Goal: Task Accomplishment & Management: Complete application form

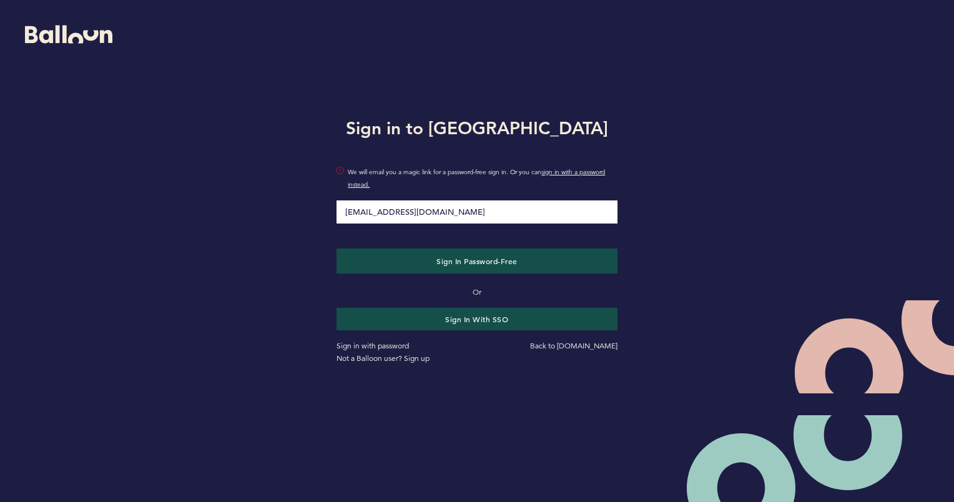
type input "[EMAIL_ADDRESS][DOMAIN_NAME]"
click at [220, 269] on div "Sign in to Balloon [EMAIL_ADDRESS][DOMAIN_NAME] We will email you a magic link …" at bounding box center [477, 238] width 954 height 477
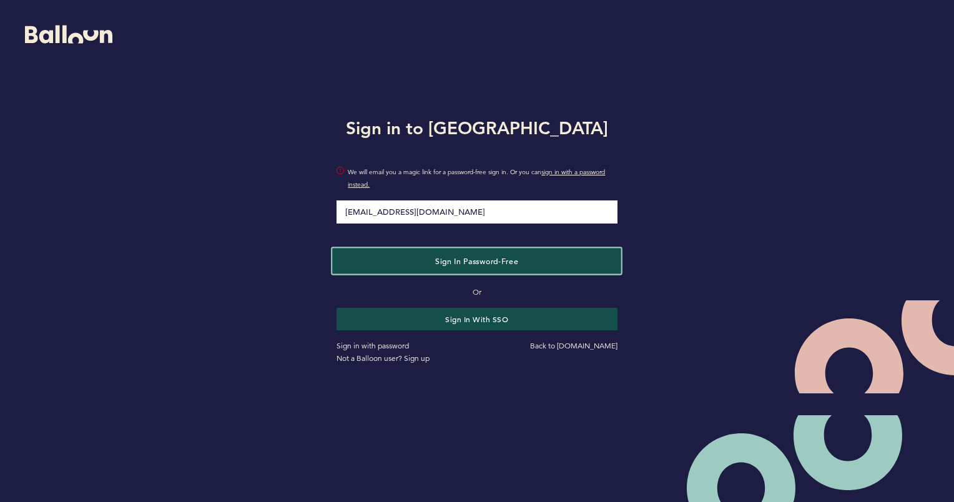
click at [474, 260] on span "Sign in Password-Free" at bounding box center [476, 260] width 83 height 10
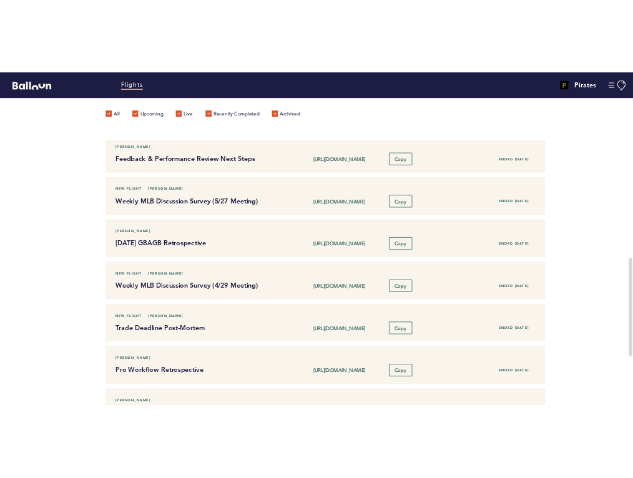
scroll to position [462, 0]
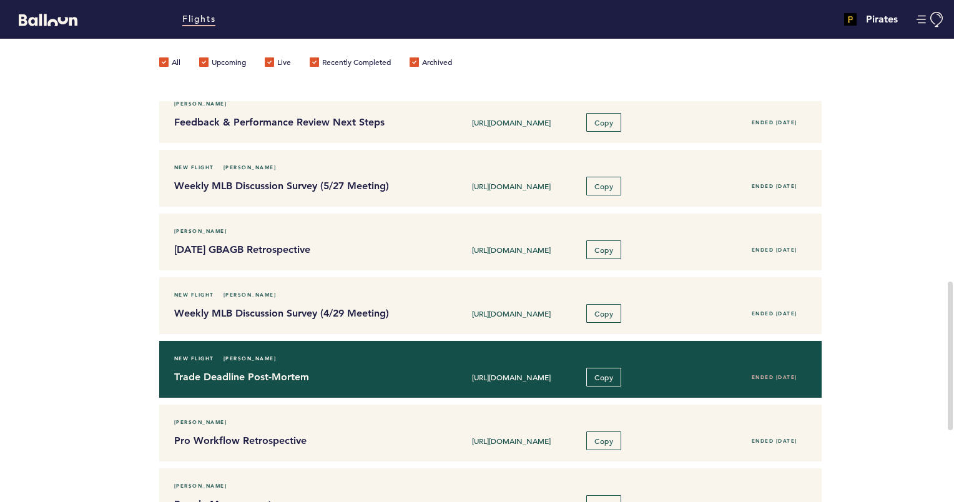
click at [384, 383] on div "Trade Deadline Post-Mortem https://blln.link/c/2grVCAi Copy Ended 08/28/2024" at bounding box center [490, 377] width 651 height 19
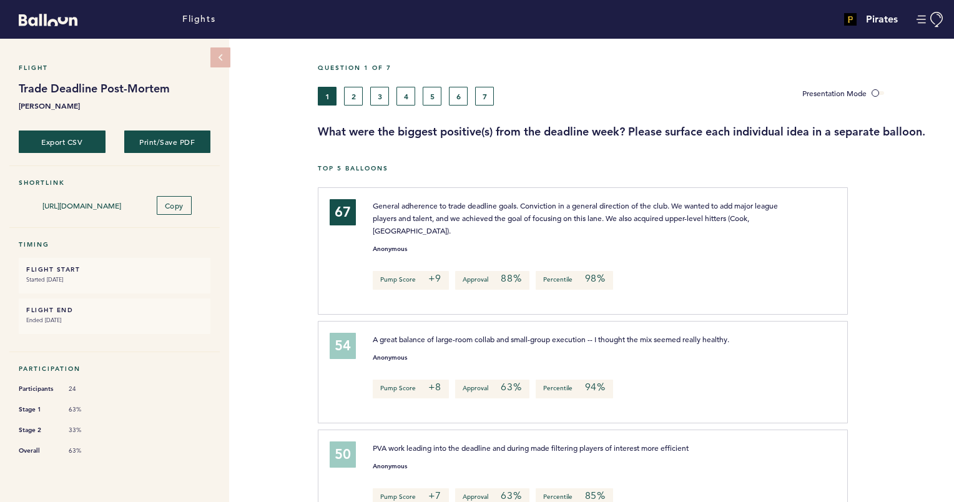
click at [430, 131] on h3 "What were the biggest positive(s) from the deadline week? Please surface each i…" at bounding box center [631, 131] width 627 height 15
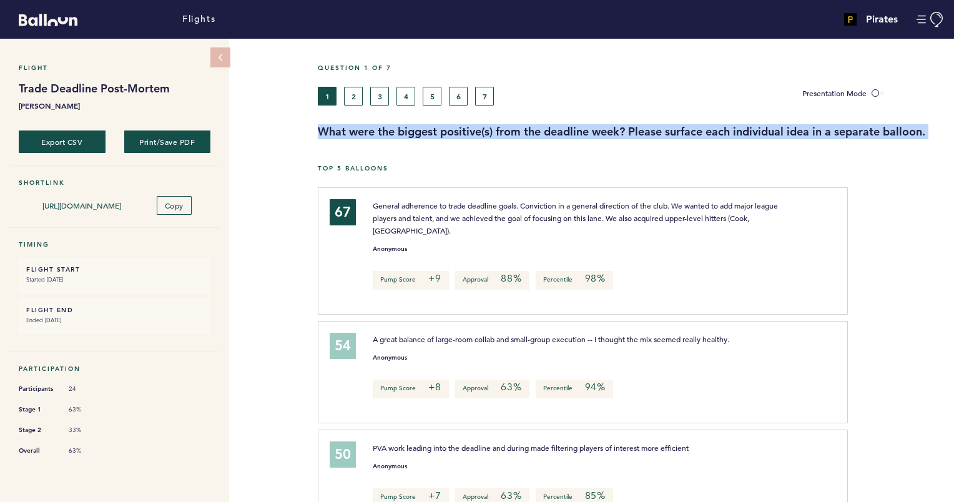
click at [430, 131] on h3 "What were the biggest positive(s) from the deadline week? Please surface each i…" at bounding box center [631, 131] width 627 height 15
copy h3 "What were the biggest positive(s) from the deadline week? Please surface each i…"
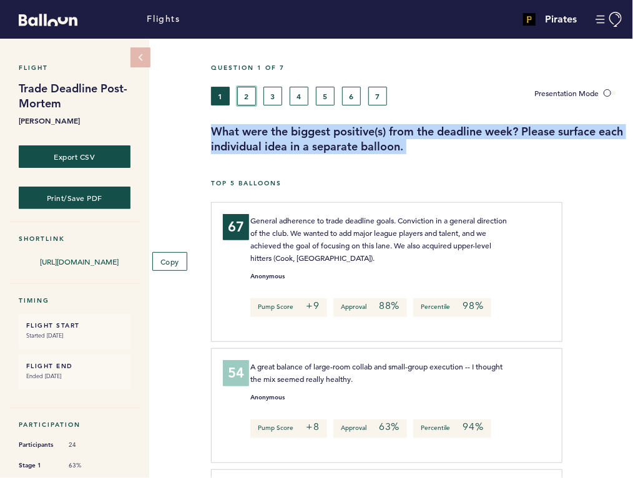
click at [248, 98] on button "2" at bounding box center [246, 96] width 19 height 19
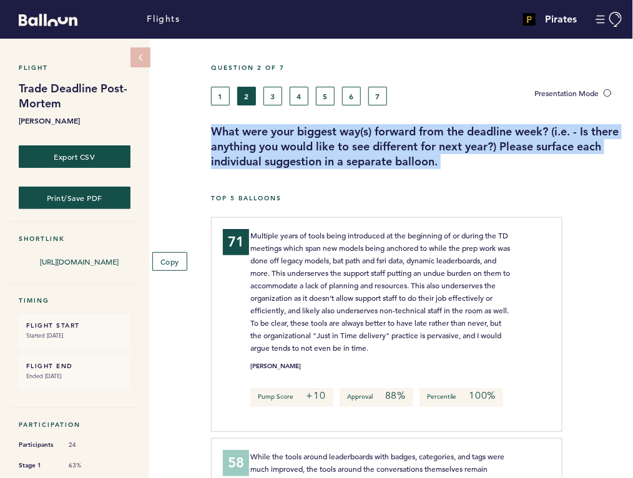
click at [283, 149] on h3 "What were your biggest way(s) forward from the deadline week? (i.e. - Is there …" at bounding box center [417, 146] width 413 height 45
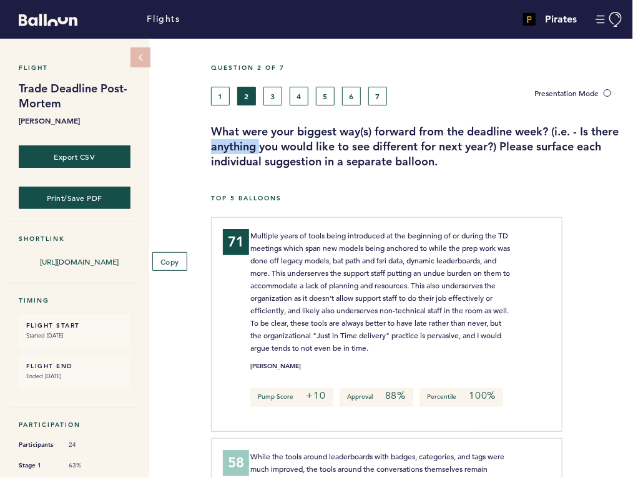
click at [283, 149] on h3 "What were your biggest way(s) forward from the deadline week? (i.e. - Is there …" at bounding box center [417, 146] width 413 height 45
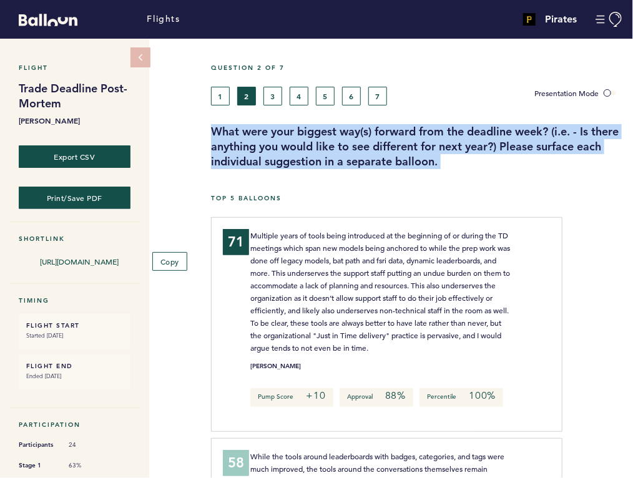
click at [283, 149] on h3 "What were your biggest way(s) forward from the deadline week? (i.e. - Is there …" at bounding box center [417, 146] width 413 height 45
click at [274, 102] on button "3" at bounding box center [273, 96] width 19 height 19
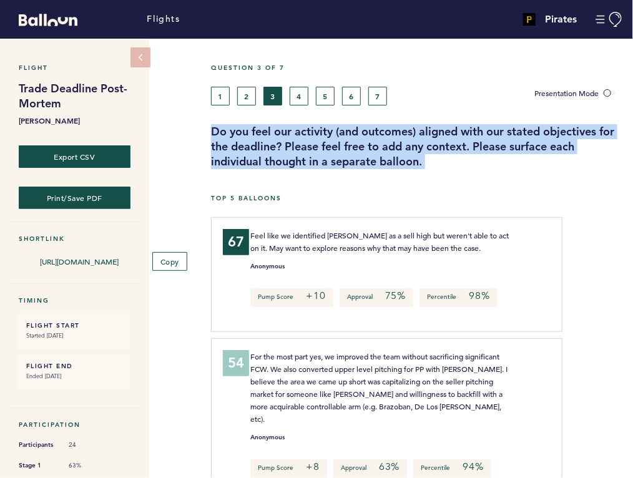
click at [307, 136] on h3 "Do you feel our activity (and outcomes) aligned with our stated objectives for …" at bounding box center [417, 146] width 413 height 45
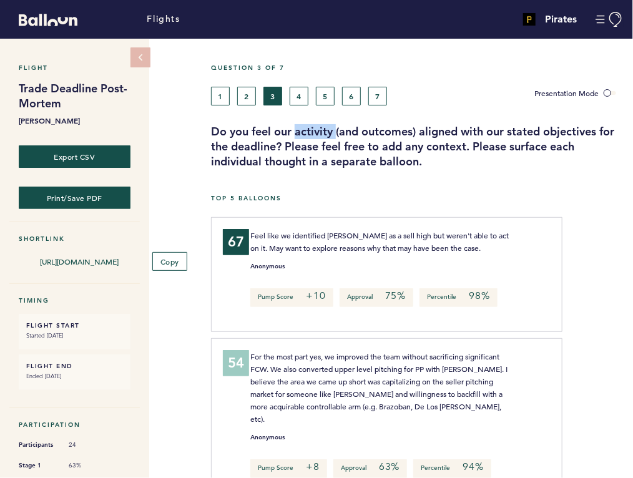
click at [307, 136] on h3 "Do you feel our activity (and outcomes) aligned with our stated objectives for …" at bounding box center [417, 146] width 413 height 45
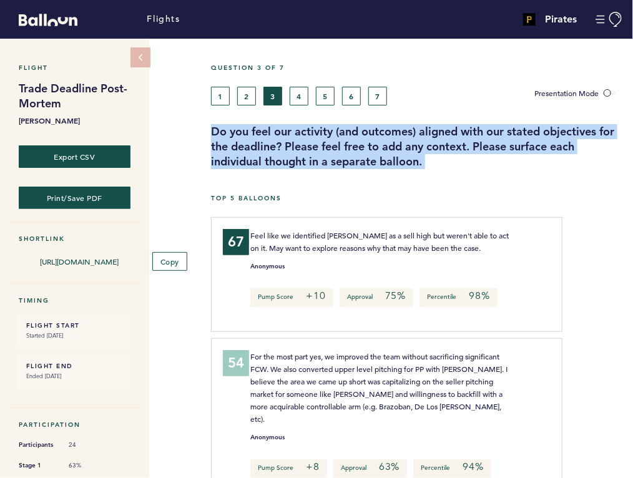
click at [307, 136] on h3 "Do you feel our activity (and outcomes) aligned with our stated objectives for …" at bounding box center [417, 146] width 413 height 45
click at [297, 93] on button "4" at bounding box center [299, 96] width 19 height 19
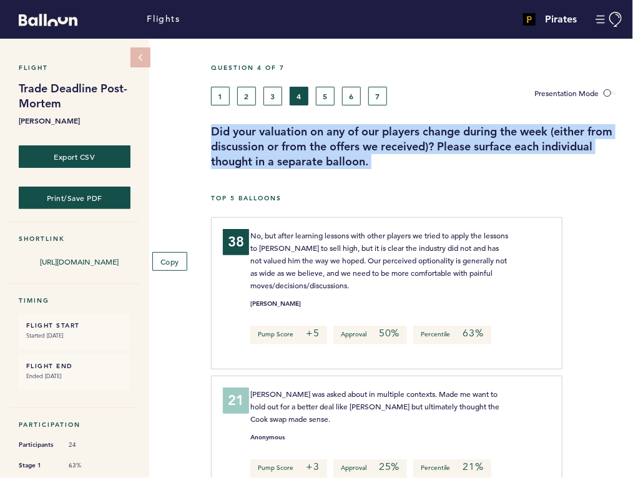
click at [300, 131] on h3 "Did your valuation on any of our players change during the week (either from di…" at bounding box center [417, 146] width 413 height 45
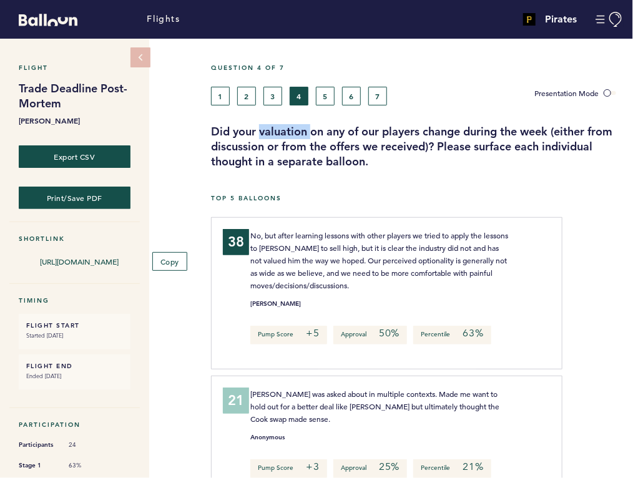
click at [300, 131] on h3 "Did your valuation on any of our players change during the week (either from di…" at bounding box center [417, 146] width 413 height 45
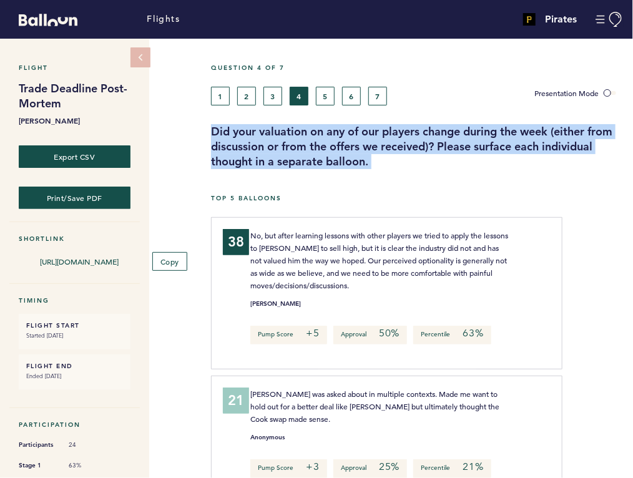
click at [300, 131] on h3 "Did your valuation on any of our players change during the week (either from di…" at bounding box center [417, 146] width 413 height 45
click at [330, 96] on button "5" at bounding box center [325, 96] width 19 height 19
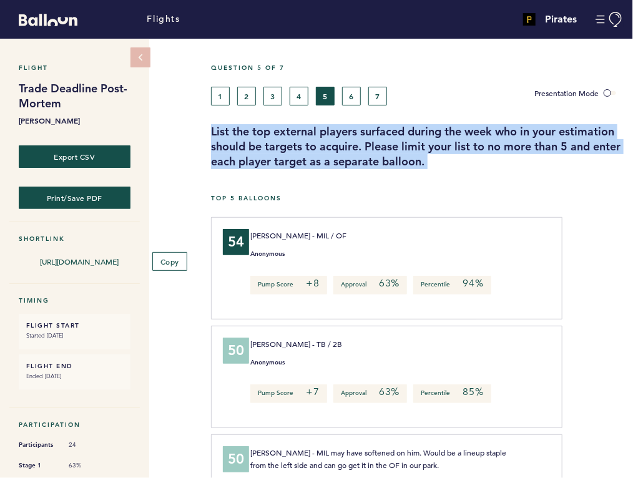
click at [321, 143] on h3 "List the top external players surfaced during the week who in your estimation s…" at bounding box center [417, 146] width 413 height 45
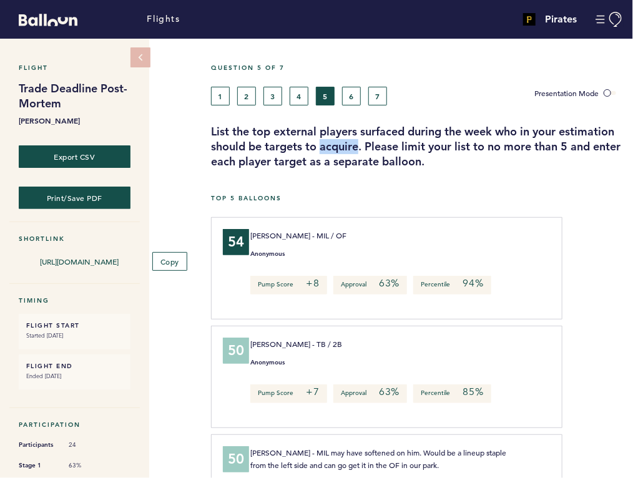
click at [321, 143] on h3 "List the top external players surfaced during the week who in your estimation s…" at bounding box center [417, 146] width 413 height 45
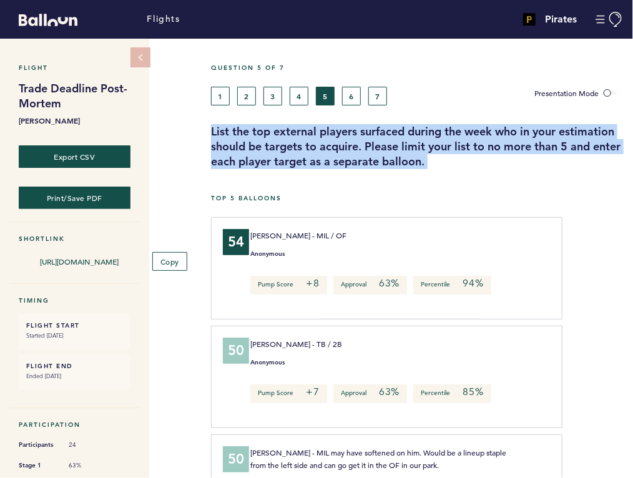
click at [321, 143] on h3 "List the top external players surfaced during the week who in your estimation s…" at bounding box center [417, 146] width 413 height 45
click at [345, 92] on button "6" at bounding box center [351, 96] width 19 height 19
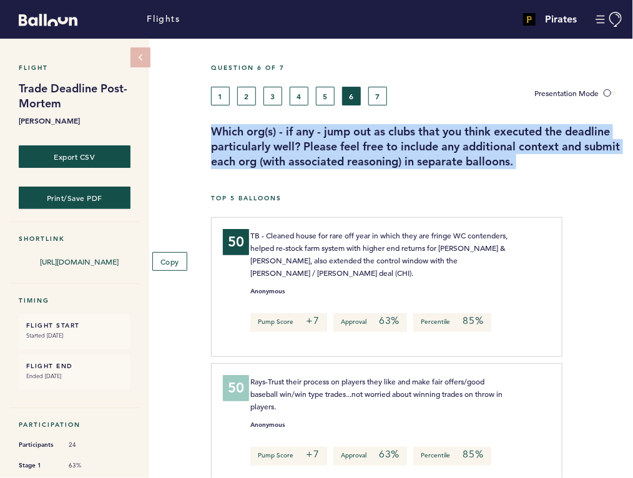
click at [355, 131] on h3 "Which org(s) - if any - jump out as clubs that you think executed the deadline …" at bounding box center [417, 146] width 413 height 45
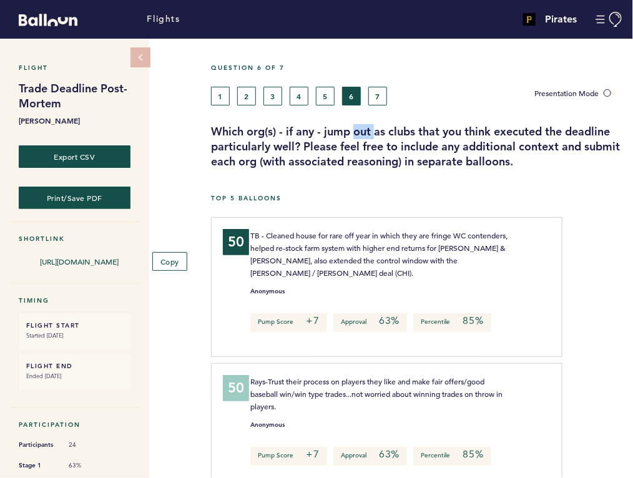
click at [355, 131] on h3 "Which org(s) - if any - jump out as clubs that you think executed the deadline …" at bounding box center [417, 146] width 413 height 45
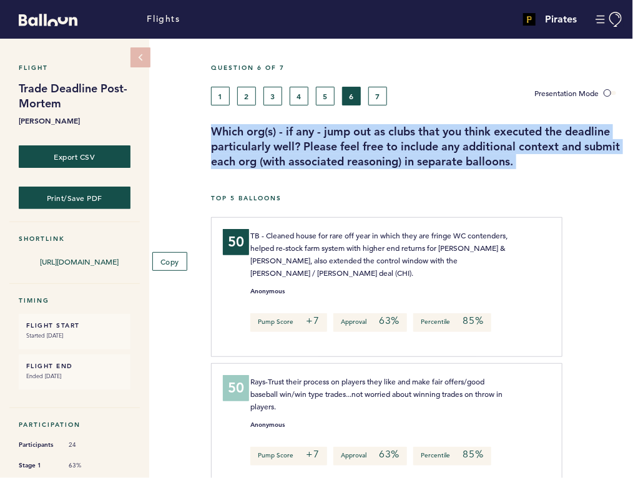
click at [355, 131] on h3 "Which org(s) - if any - jump out as clubs that you think executed the deadline …" at bounding box center [417, 146] width 413 height 45
click at [372, 93] on button "7" at bounding box center [377, 96] width 19 height 19
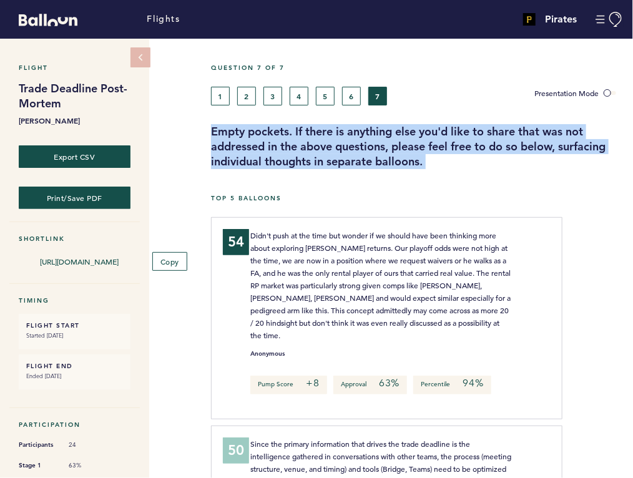
click at [346, 141] on h3 "Empty pockets. If there is anything else you'd like to share that was not addre…" at bounding box center [417, 146] width 413 height 45
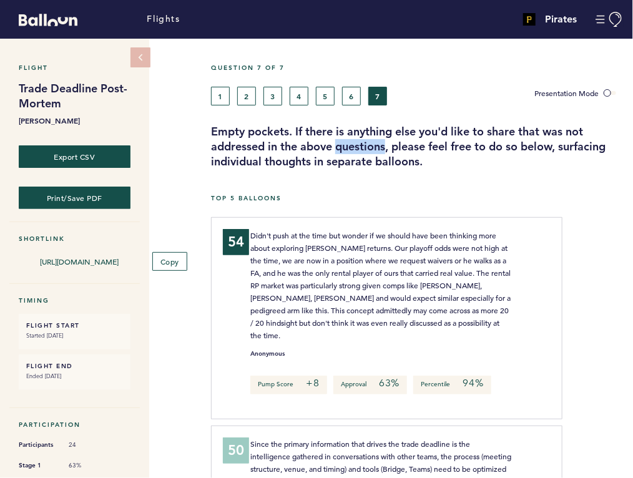
click at [346, 141] on h3 "Empty pockets. If there is anything else you'd like to share that was not addre…" at bounding box center [417, 146] width 413 height 45
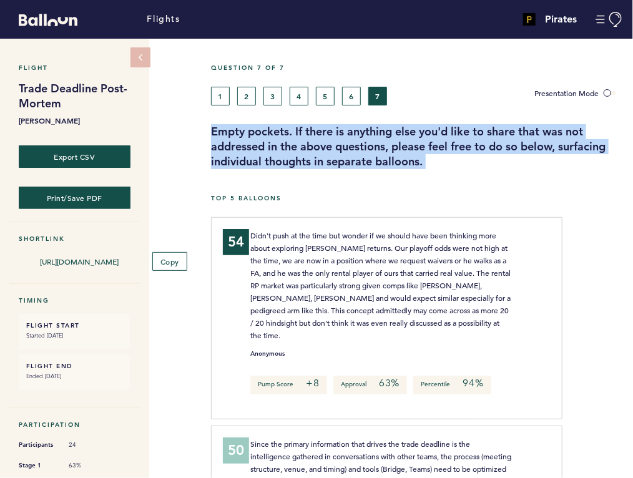
click at [346, 141] on h3 "Empty pockets. If there is anything else you'd like to share that was not addre…" at bounding box center [417, 146] width 413 height 45
